Goal: Information Seeking & Learning: Learn about a topic

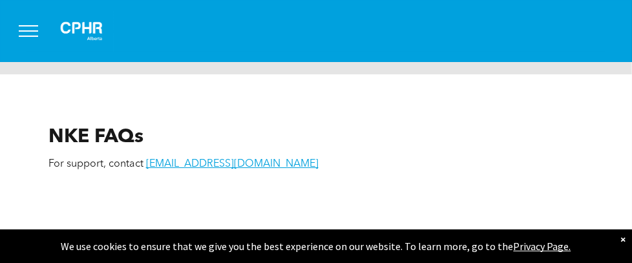
scroll to position [2067, 0]
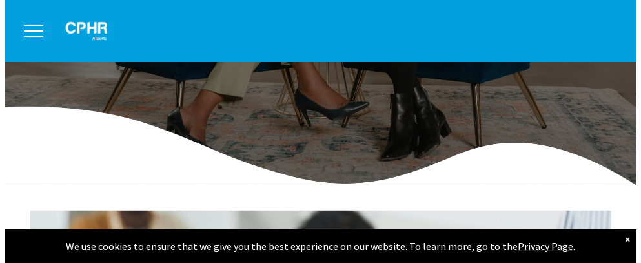
scroll to position [0, 0]
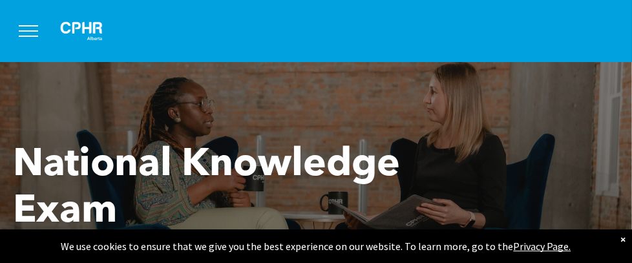
click at [34, 33] on button "menu" at bounding box center [29, 31] width 34 height 34
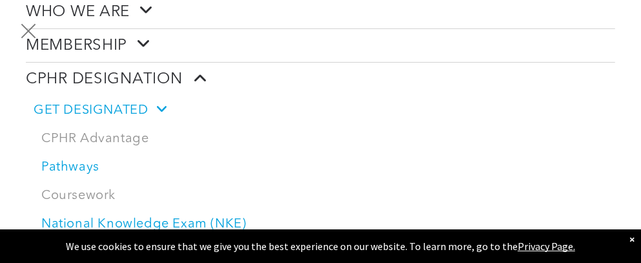
scroll to position [258, 0]
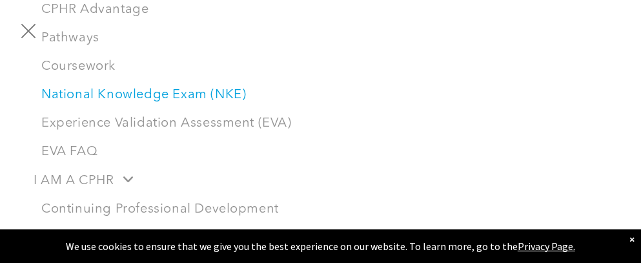
click at [175, 87] on link "National Knowledge Exam (NKE)" at bounding box center [325, 95] width 582 height 28
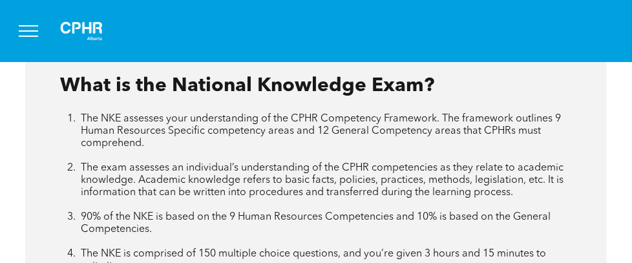
scroll to position [775, 0]
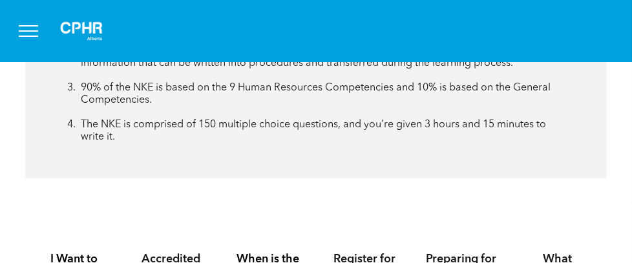
click at [271, 252] on h4 "When is the NKE?" at bounding box center [268, 266] width 74 height 28
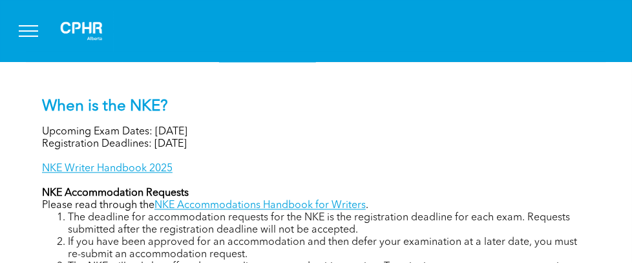
scroll to position [904, 0]
